Goal: Task Accomplishment & Management: Use online tool/utility

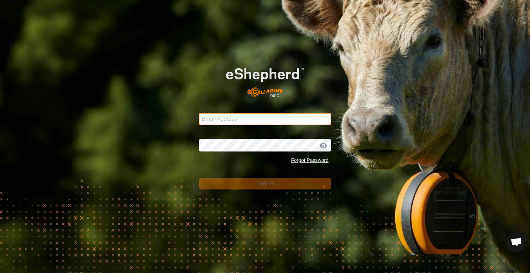
click at [313, 117] on input "Email Address" at bounding box center [265, 119] width 132 height 12
type input "[PERSON_NAME][EMAIL_ADDRESS][DOMAIN_NAME]"
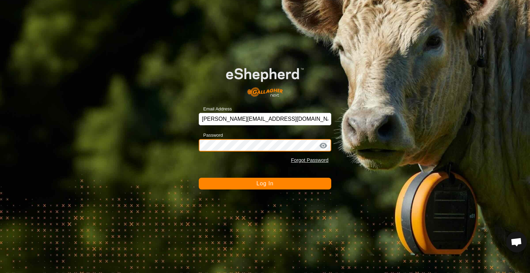
click at [199, 178] on button "Log In" at bounding box center [265, 184] width 132 height 12
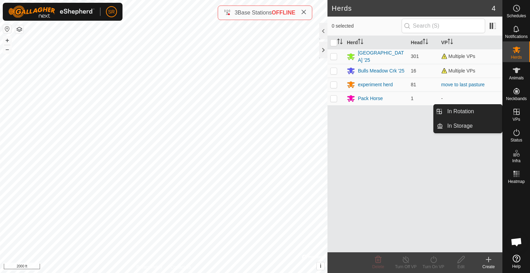
click at [515, 113] on icon at bounding box center [516, 112] width 8 height 8
click at [499, 113] on link "In Rotation" at bounding box center [472, 111] width 59 height 14
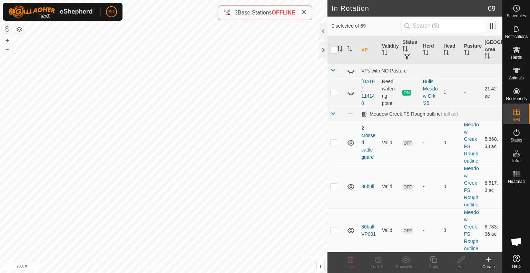
click at [486, 266] on div "Create" at bounding box center [488, 266] width 28 height 6
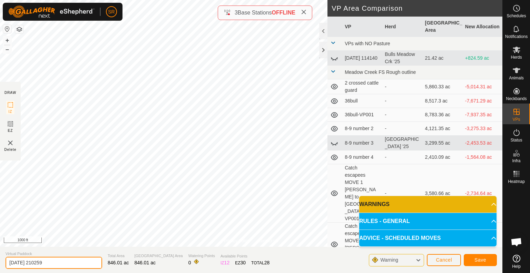
drag, startPoint x: 61, startPoint y: 265, endPoint x: 0, endPoint y: 270, distance: 61.6
click at [0, 270] on section "Virtual Paddock [DATE] 210259 Total Area 846.01 ac Grazing Area 846.01 ac Water…" at bounding box center [251, 259] width 502 height 26
type input "l"
type input "alt. last pasture"
click at [479, 263] on button "Save" at bounding box center [479, 260] width 33 height 12
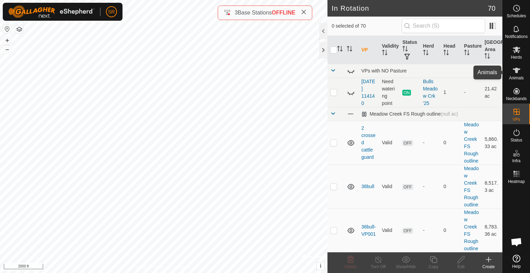
click at [513, 69] on icon at bounding box center [516, 71] width 8 height 6
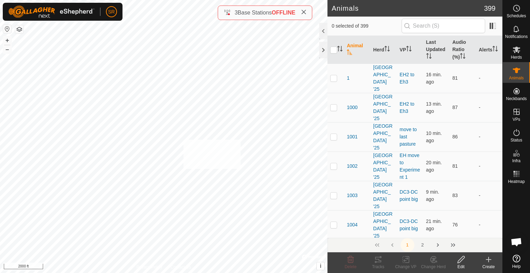
checkbox input "true"
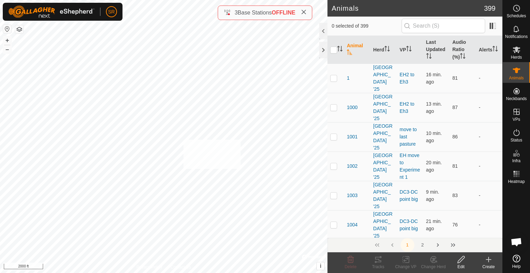
checkbox input "true"
click at [403, 260] on icon at bounding box center [405, 259] width 9 height 8
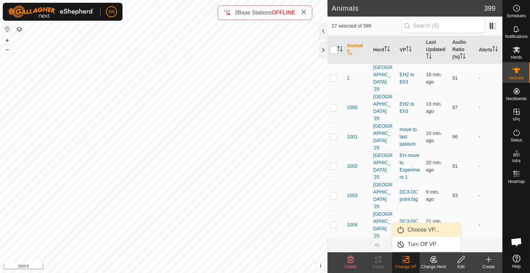
click at [412, 234] on link "Choose VP..." at bounding box center [426, 230] width 68 height 14
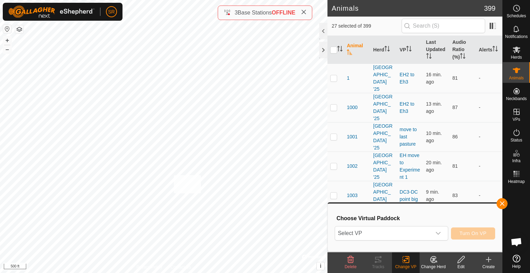
checkbox input "true"
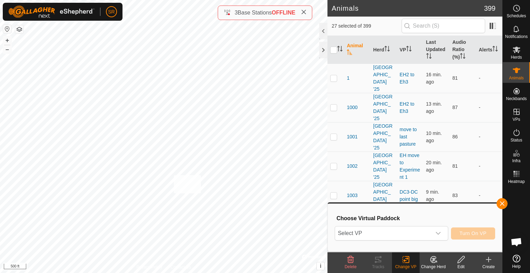
checkbox input "true"
click at [369, 237] on span "Select VP" at bounding box center [383, 233] width 96 height 14
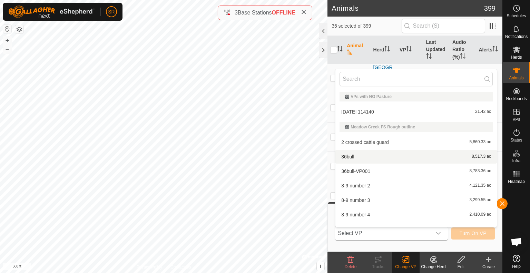
scroll to position [9, 0]
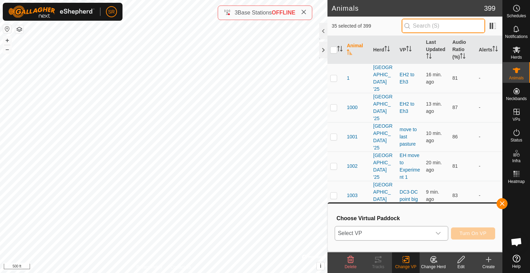
click at [436, 27] on input "text" at bounding box center [442, 26] width 83 height 14
click at [415, 231] on span "Select VP" at bounding box center [383, 233] width 96 height 14
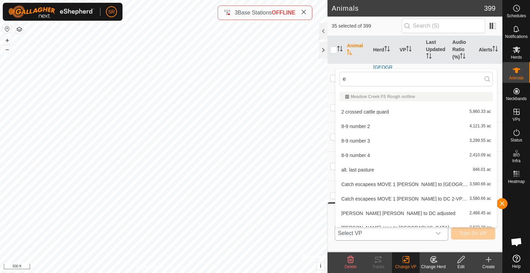
type input "eh"
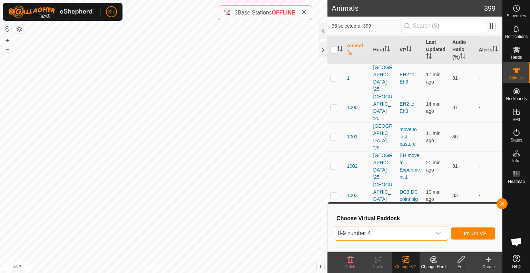
scroll to position [0, 0]
click at [404, 237] on span "8-9 number 4" at bounding box center [383, 233] width 96 height 14
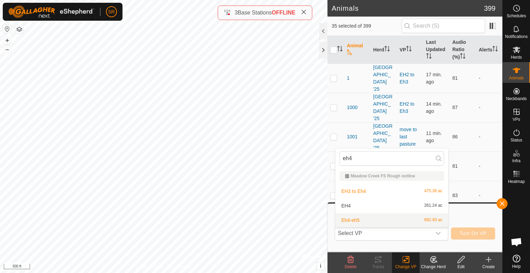
type input "eh4"
click at [382, 222] on li "Eh4-eh5 692.93 ac" at bounding box center [391, 220] width 113 height 14
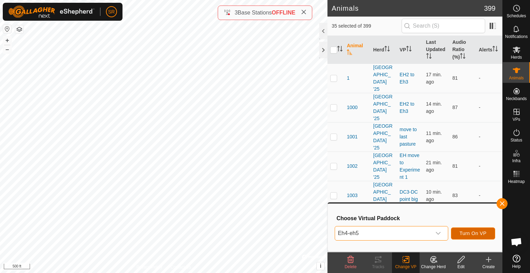
click at [480, 232] on span "Turn On VP" at bounding box center [472, 233] width 27 height 6
